Goal: Transaction & Acquisition: Purchase product/service

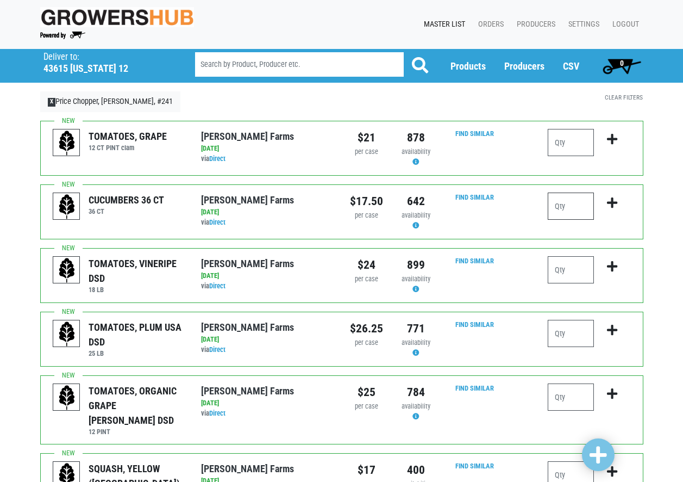
click at [560, 211] on input "number" at bounding box center [571, 205] width 46 height 27
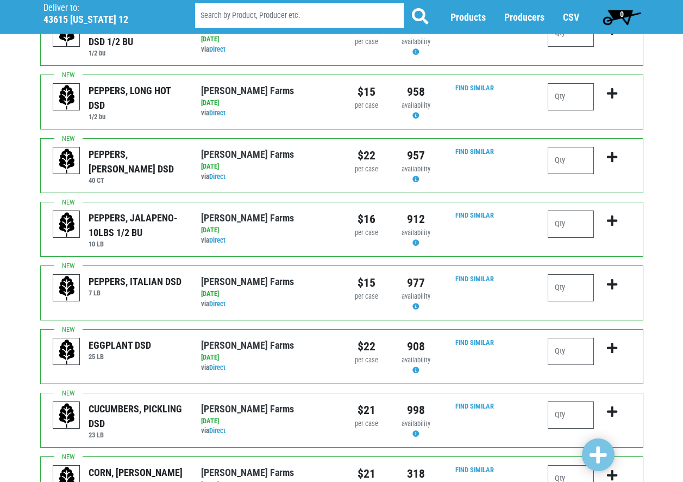
scroll to position [776, 0]
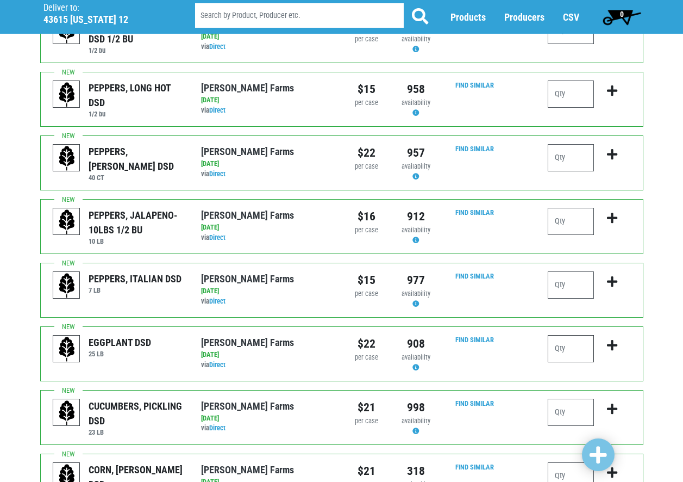
click at [568, 335] on input "number" at bounding box center [571, 348] width 46 height 27
type input "1"
click at [614, 339] on icon "submit" at bounding box center [612, 345] width 10 height 12
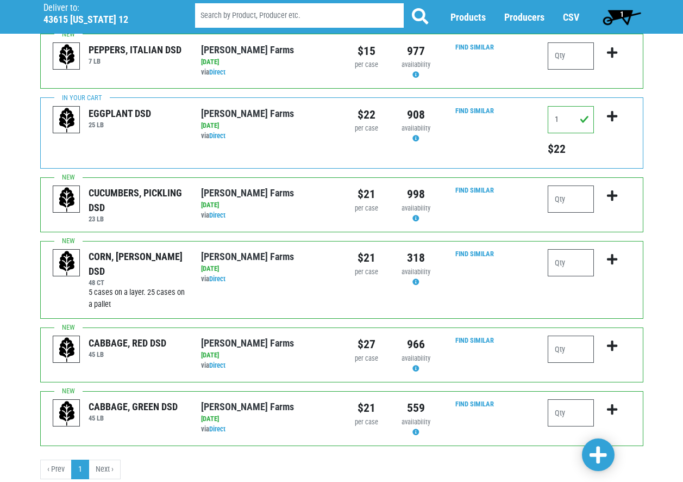
scroll to position [1010, 0]
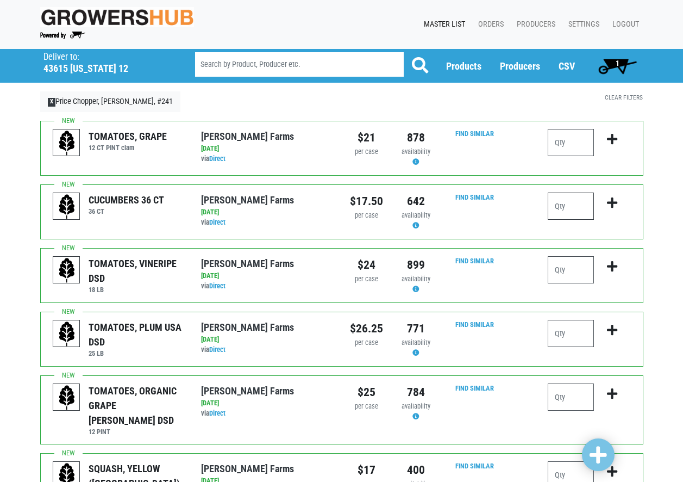
click at [581, 209] on input "number" at bounding box center [571, 205] width 46 height 27
type input "4"
click at [615, 203] on icon "submit" at bounding box center [612, 203] width 10 height 12
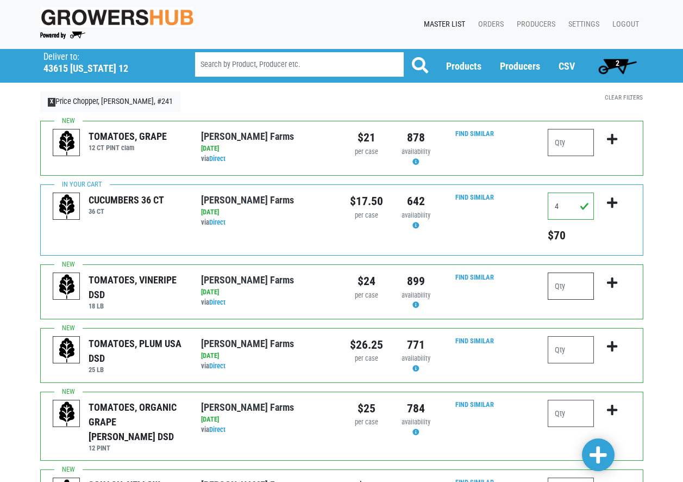
click at [577, 293] on input "number" at bounding box center [571, 285] width 46 height 27
type input "1"
click at [613, 283] on icon "submit" at bounding box center [612, 283] width 10 height 12
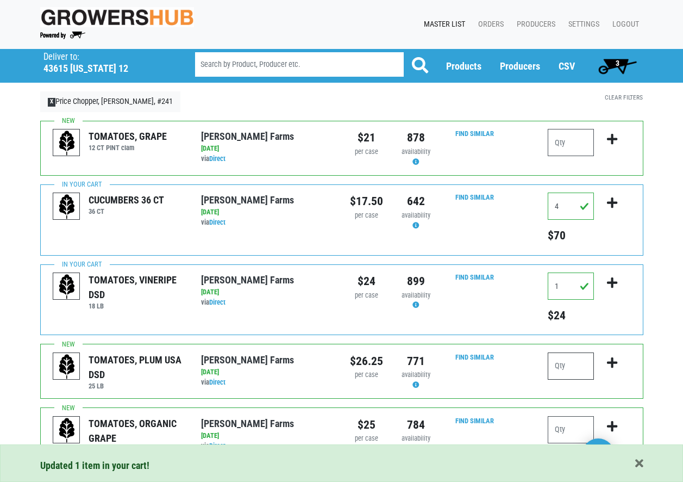
drag, startPoint x: 572, startPoint y: 364, endPoint x: 582, endPoint y: 364, distance: 9.8
click at [576, 364] on input "number" at bounding box center [571, 365] width 46 height 27
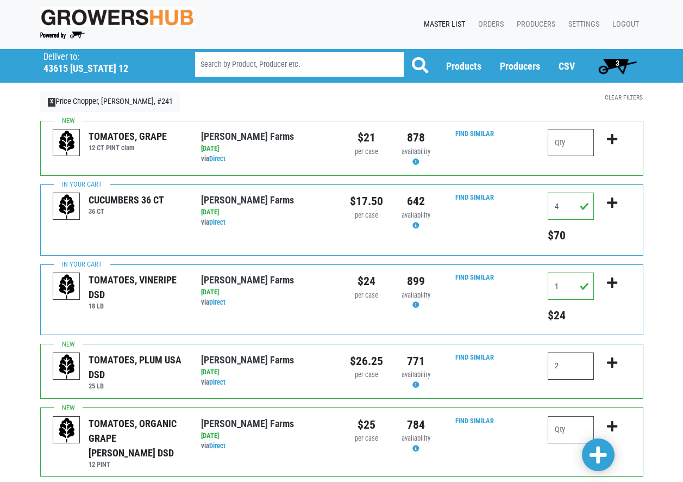
type input "2"
click at [611, 364] on icon "submit" at bounding box center [612, 363] width 10 height 12
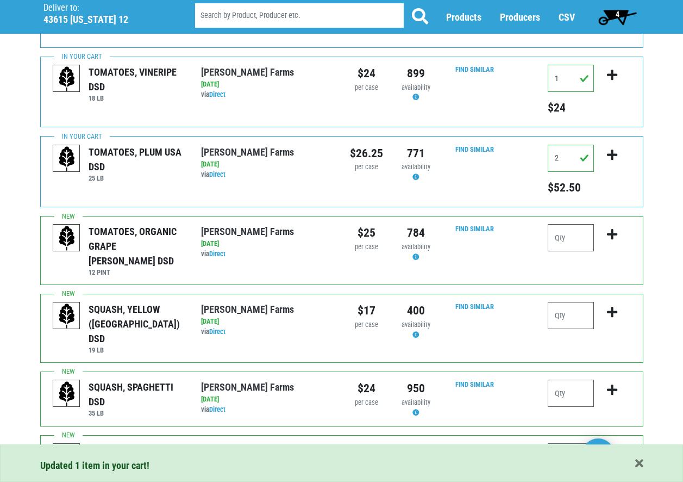
scroll to position [217, 0]
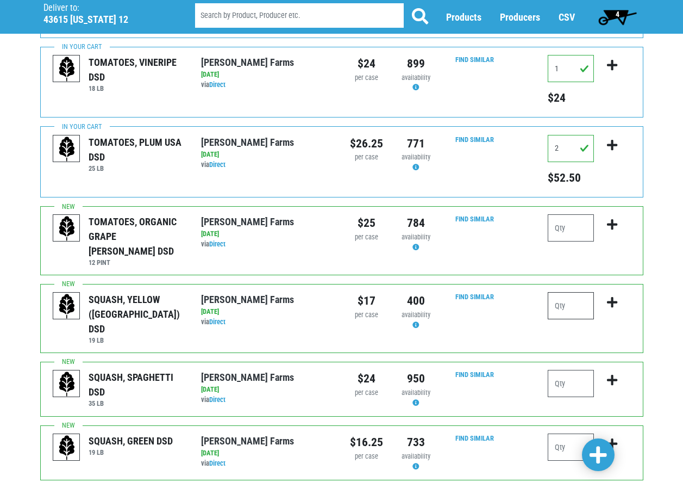
click at [580, 292] on input "number" at bounding box center [571, 305] width 46 height 27
type input "1"
click at [614, 296] on icon "submit" at bounding box center [612, 302] width 10 height 12
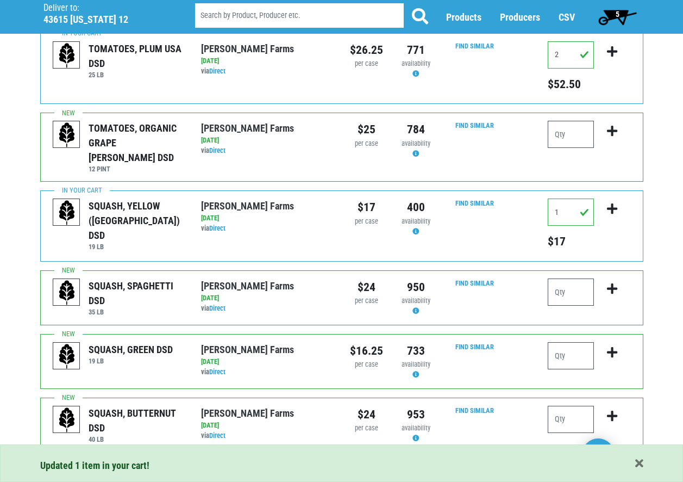
scroll to position [326, 0]
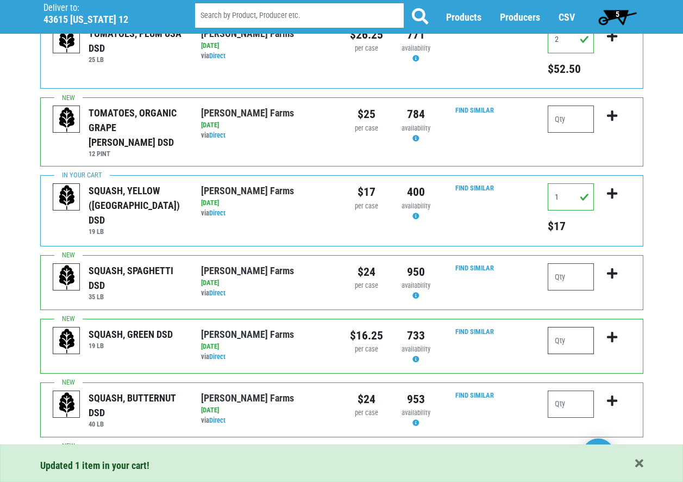
click at [574, 327] on input "number" at bounding box center [571, 340] width 46 height 27
type input "4"
click at [616, 331] on icon "submit" at bounding box center [612, 337] width 10 height 12
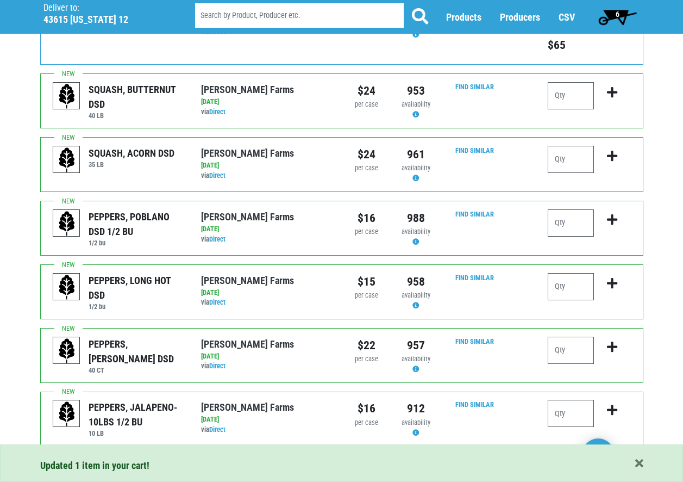
scroll to position [652, 0]
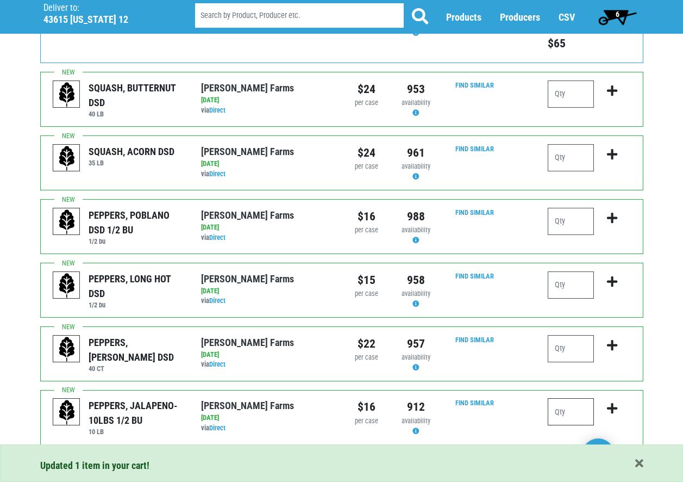
click at [581, 398] on input "number" at bounding box center [571, 411] width 46 height 27
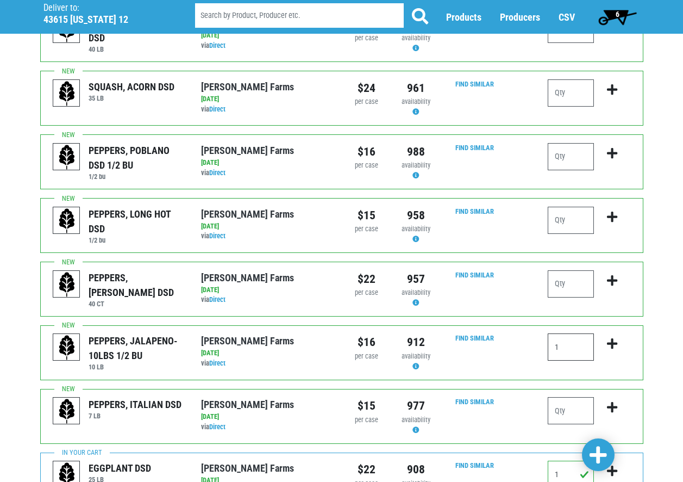
scroll to position [761, 0]
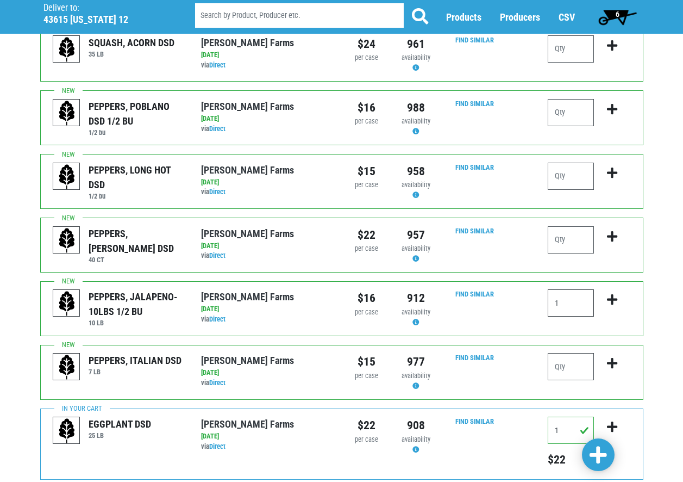
type input "1"
click at [614, 293] on icon "submit" at bounding box center [612, 299] width 10 height 12
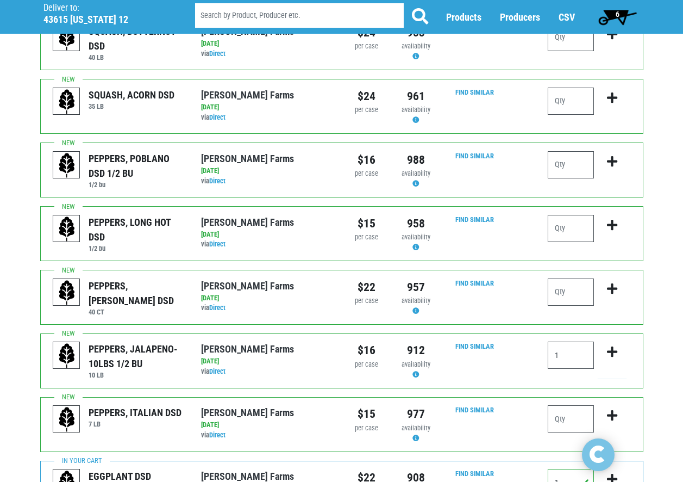
scroll to position [707, 0]
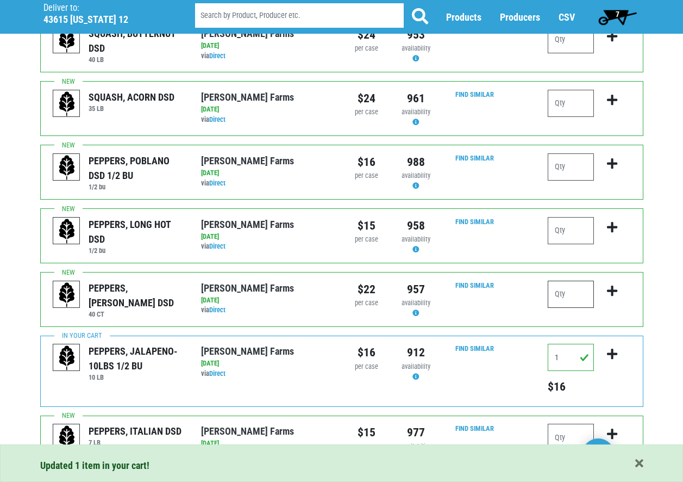
click at [579, 281] on input "number" at bounding box center [571, 293] width 46 height 27
type input "1"
click at [614, 285] on icon "submit" at bounding box center [612, 291] width 10 height 12
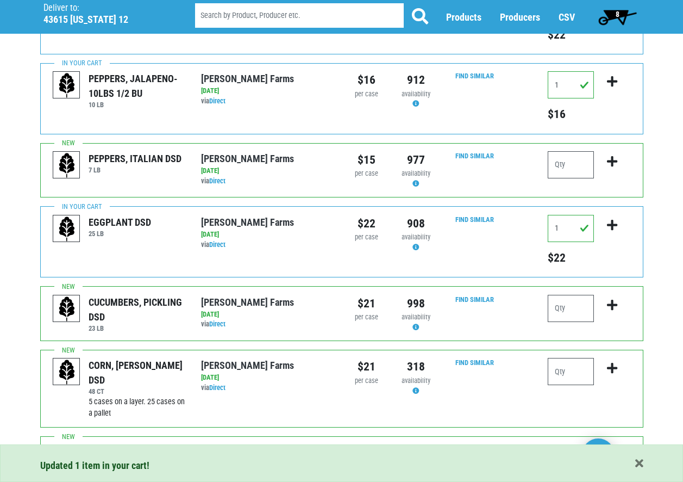
scroll to position [1033, 0]
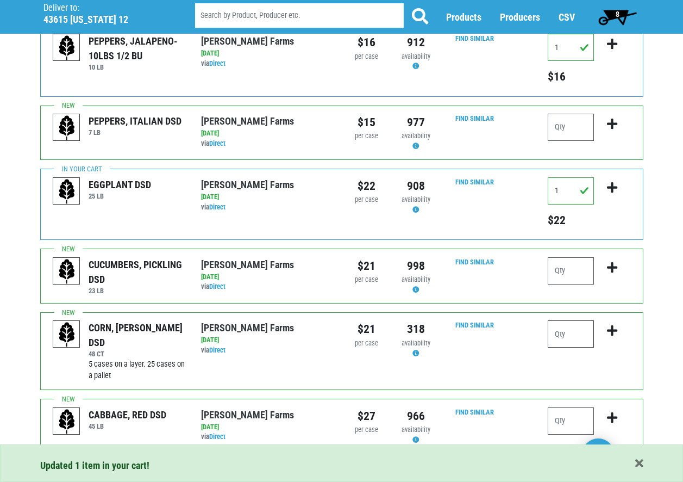
click at [579, 327] on input "number" at bounding box center [571, 333] width 46 height 27
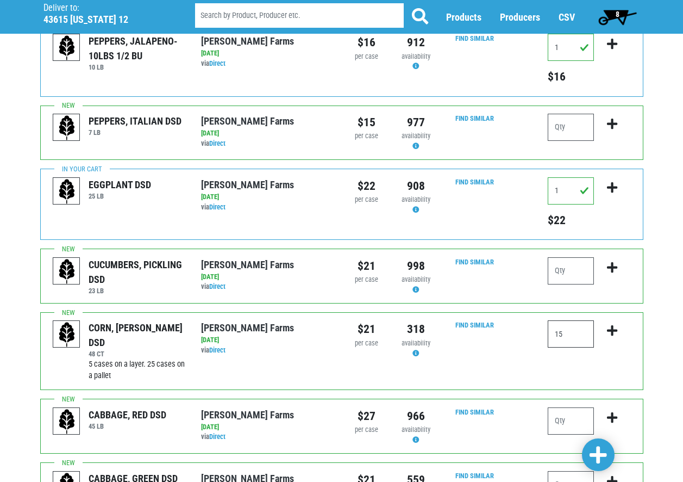
type input "15"
click at [611, 324] on icon "submit" at bounding box center [612, 330] width 10 height 12
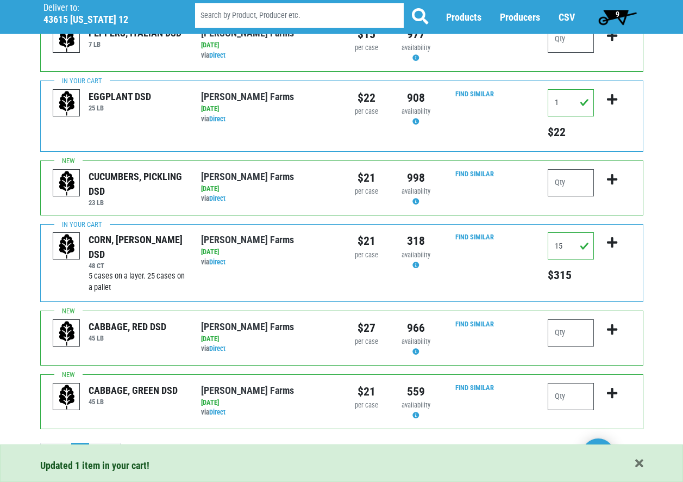
scroll to position [1123, 0]
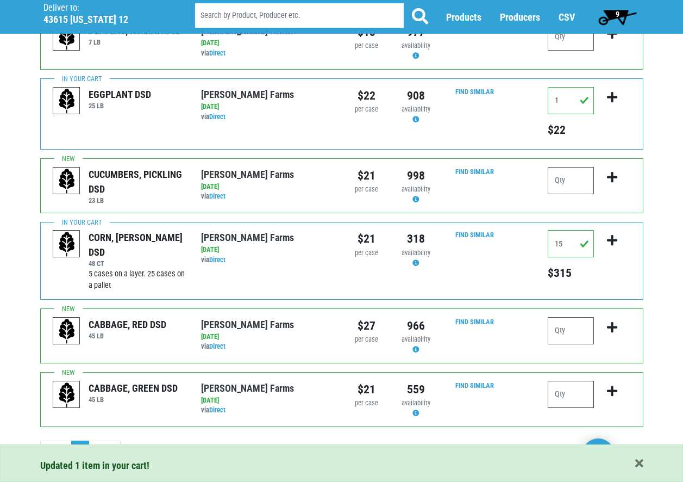
click at [573, 387] on input "number" at bounding box center [571, 393] width 46 height 27
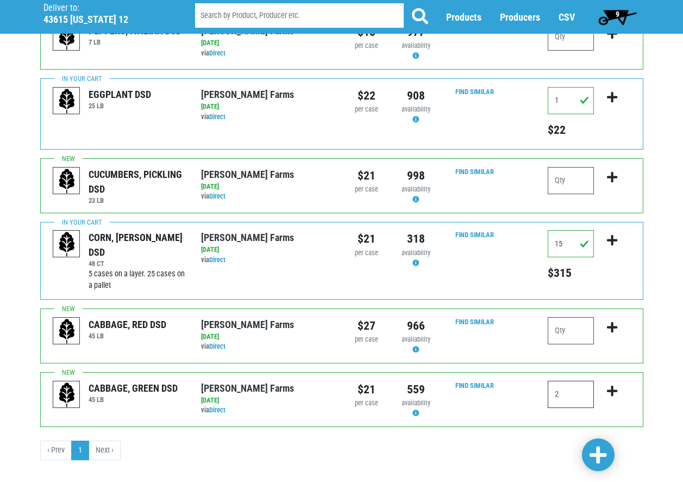
type input "2"
click at [612, 385] on icon "submit" at bounding box center [612, 391] width 10 height 12
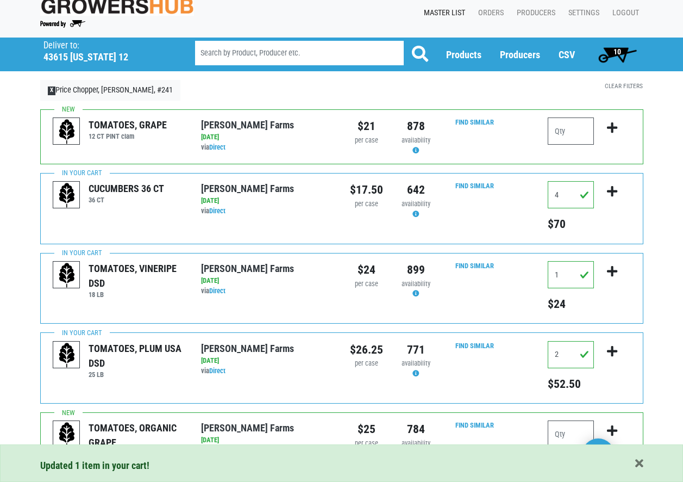
scroll to position [0, 0]
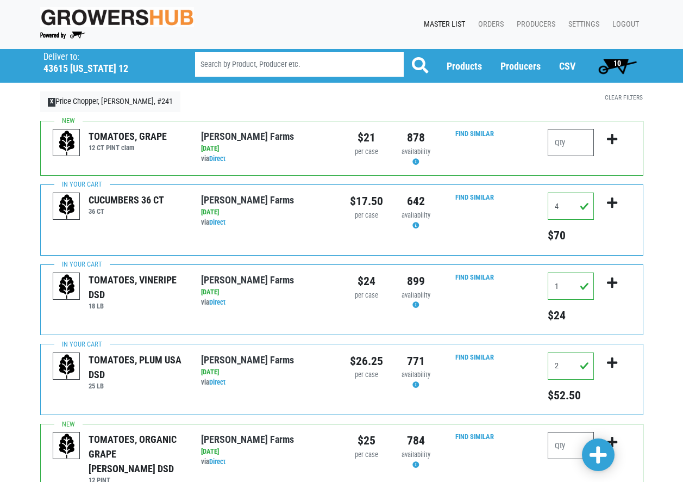
click at [622, 65] on span "10" at bounding box center [617, 66] width 48 height 22
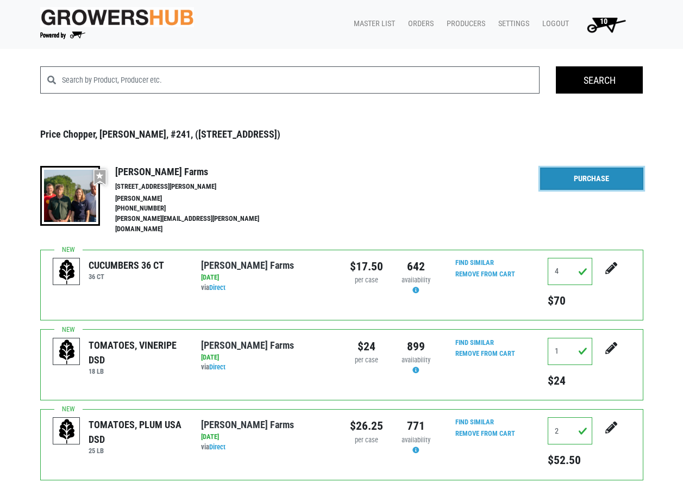
click at [571, 173] on link "Purchase" at bounding box center [591, 178] width 103 height 23
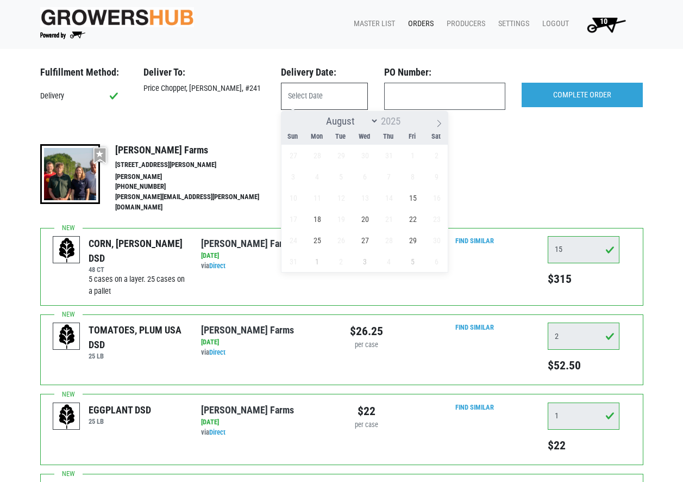
click at [305, 97] on input "text" at bounding box center [324, 96] width 87 height 27
click at [417, 199] on span "15" at bounding box center [412, 197] width 21 height 21
type input "2025-08-15"
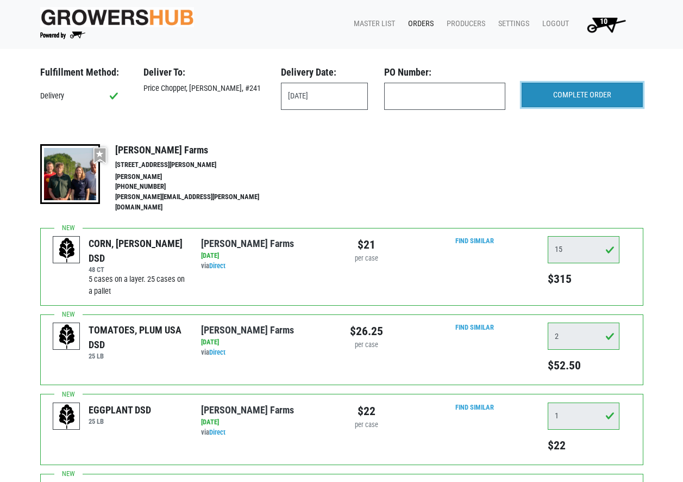
click at [583, 87] on input "COMPLETE ORDER" at bounding box center [582, 95] width 121 height 25
